Goal: Go to known website: Access a specific website the user already knows

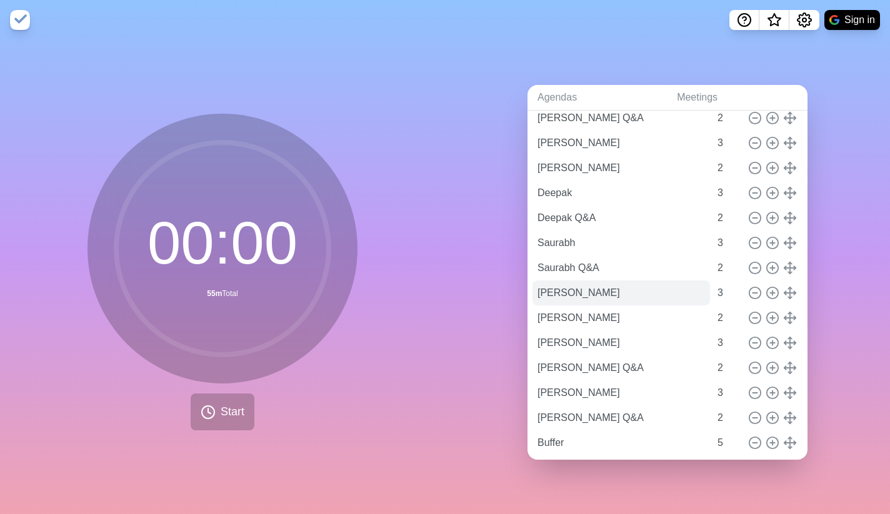
scroll to position [191, 0]
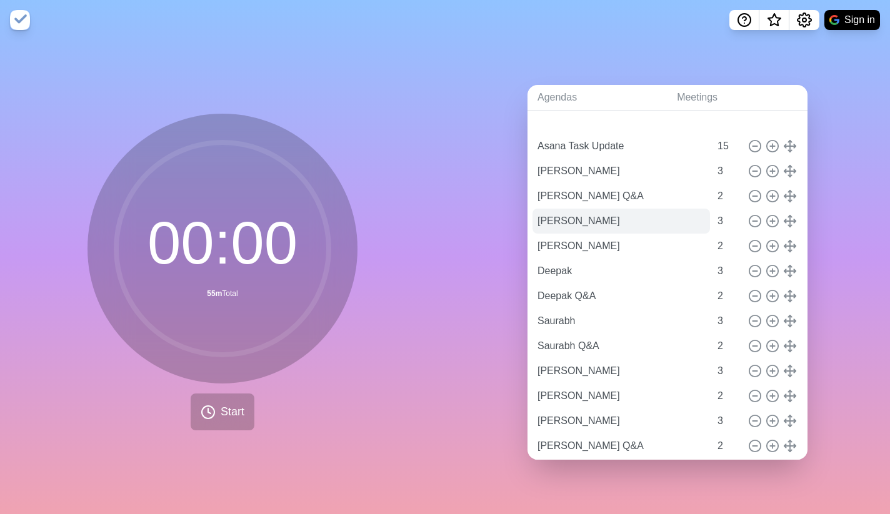
scroll to position [76, 0]
